Goal: Task Accomplishment & Management: Complete application form

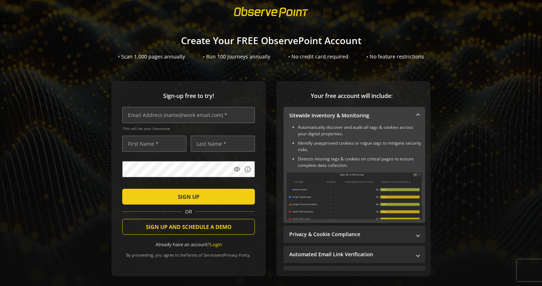
scroll to position [15, 0]
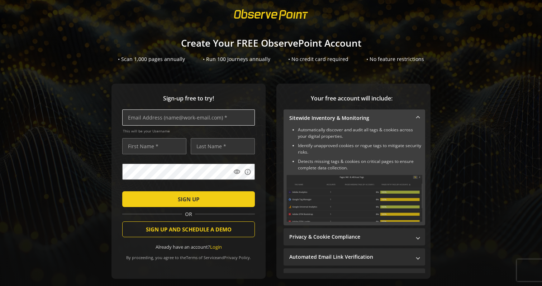
click at [199, 113] on input "text" at bounding box center [188, 117] width 133 height 16
type input "[EMAIL_ADDRESS][DOMAIN_NAME]"
type input "Kelsi"
type input "Mhando"
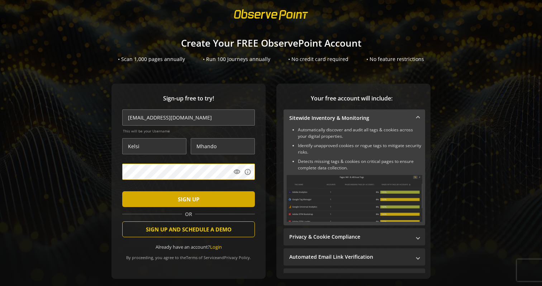
click at [179, 195] on span "SIGN UP" at bounding box center [189, 199] width 22 height 13
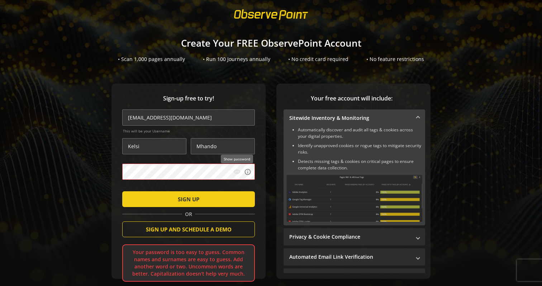
click at [233, 173] on mat-icon "visibility" at bounding box center [236, 171] width 7 height 7
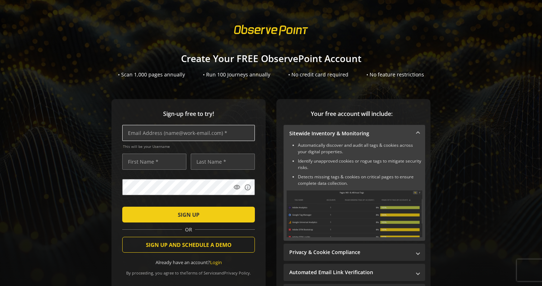
click at [151, 127] on input "text" at bounding box center [188, 133] width 133 height 16
type input "[EMAIL_ADDRESS][DOMAIN_NAME]"
type input "Kelsi"
type input "Mhando"
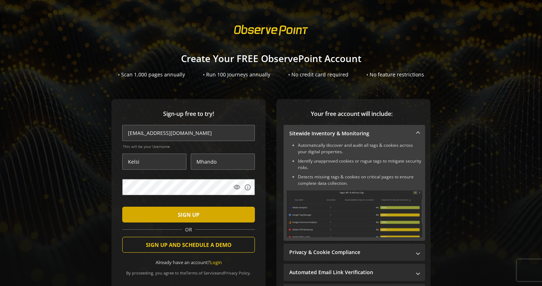
click at [198, 214] on span "SIGN UP" at bounding box center [189, 214] width 22 height 13
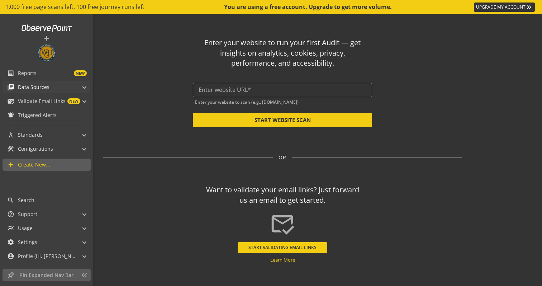
click at [83, 89] on span at bounding box center [84, 86] width 3 height 8
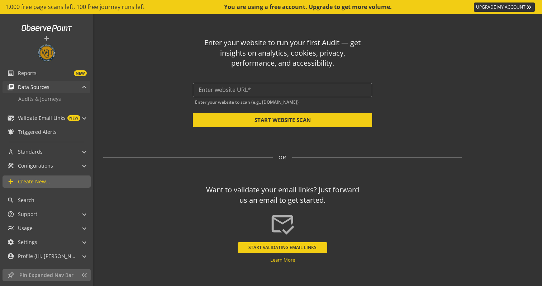
click at [83, 89] on span at bounding box center [84, 88] width 3 height 8
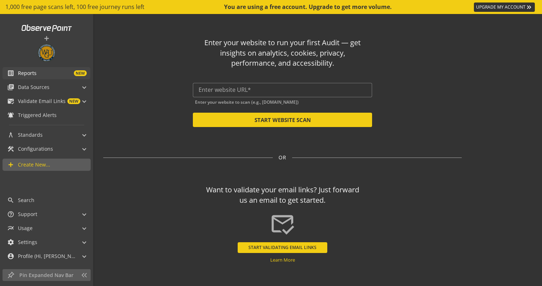
click at [74, 72] on span "NEW" at bounding box center [62, 73] width 50 height 6
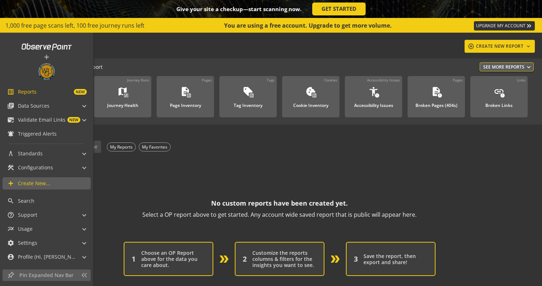
click at [47, 65] on img at bounding box center [47, 71] width 18 height 18
